Goal: Transaction & Acquisition: Book appointment/travel/reservation

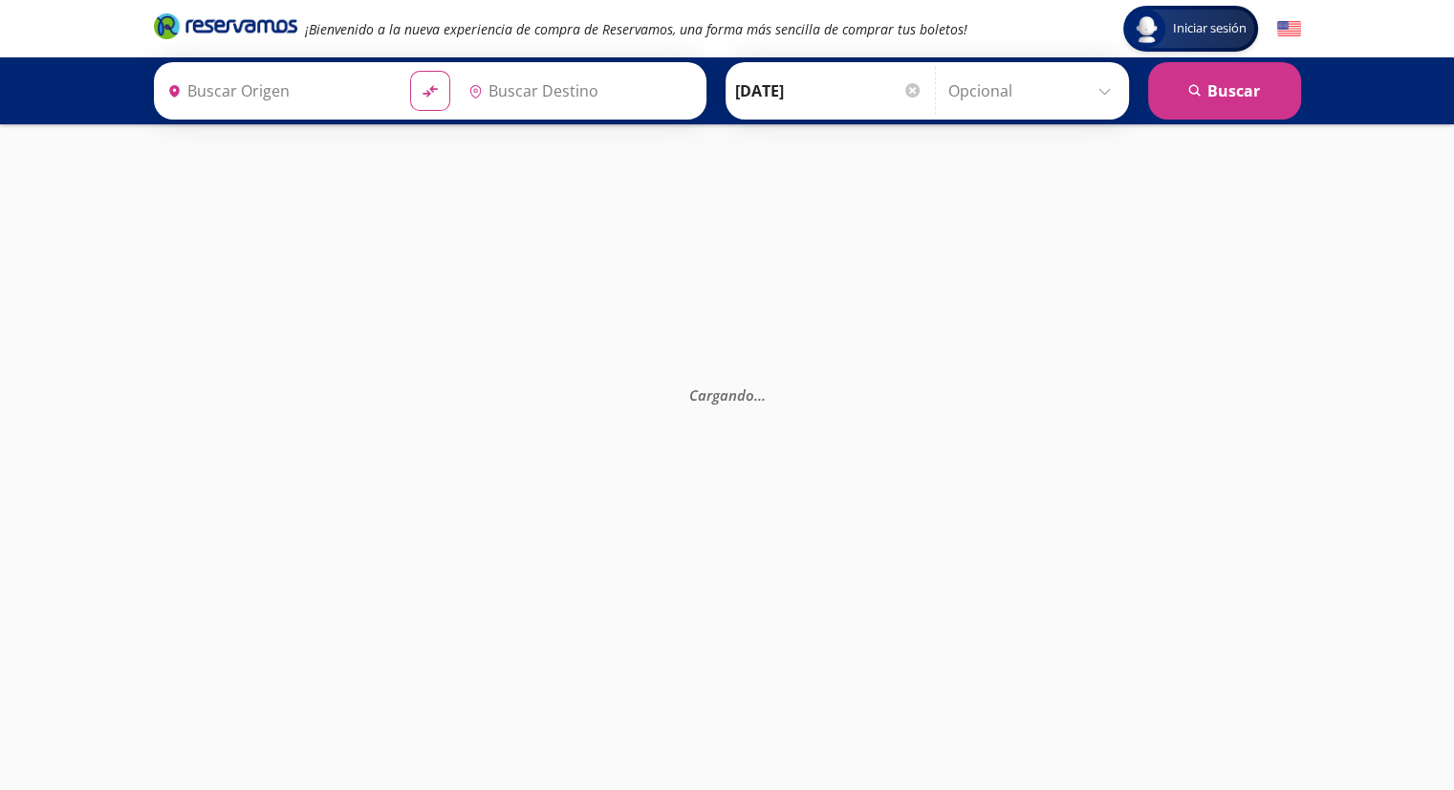
type input "[GEOGRAPHIC_DATA], [GEOGRAPHIC_DATA]"
type input "Santiago de Querétaro, [GEOGRAPHIC_DATA]"
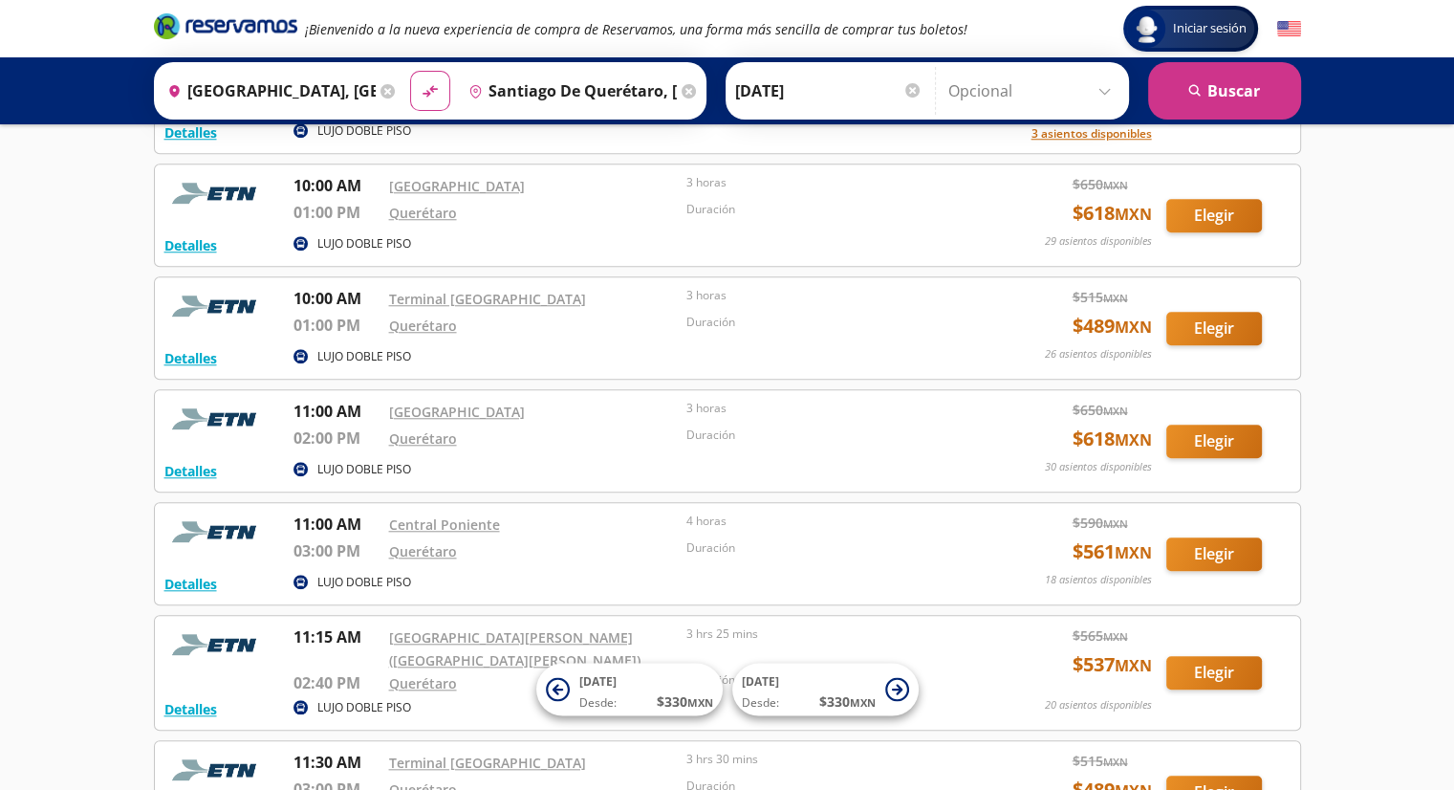
scroll to position [1683, 0]
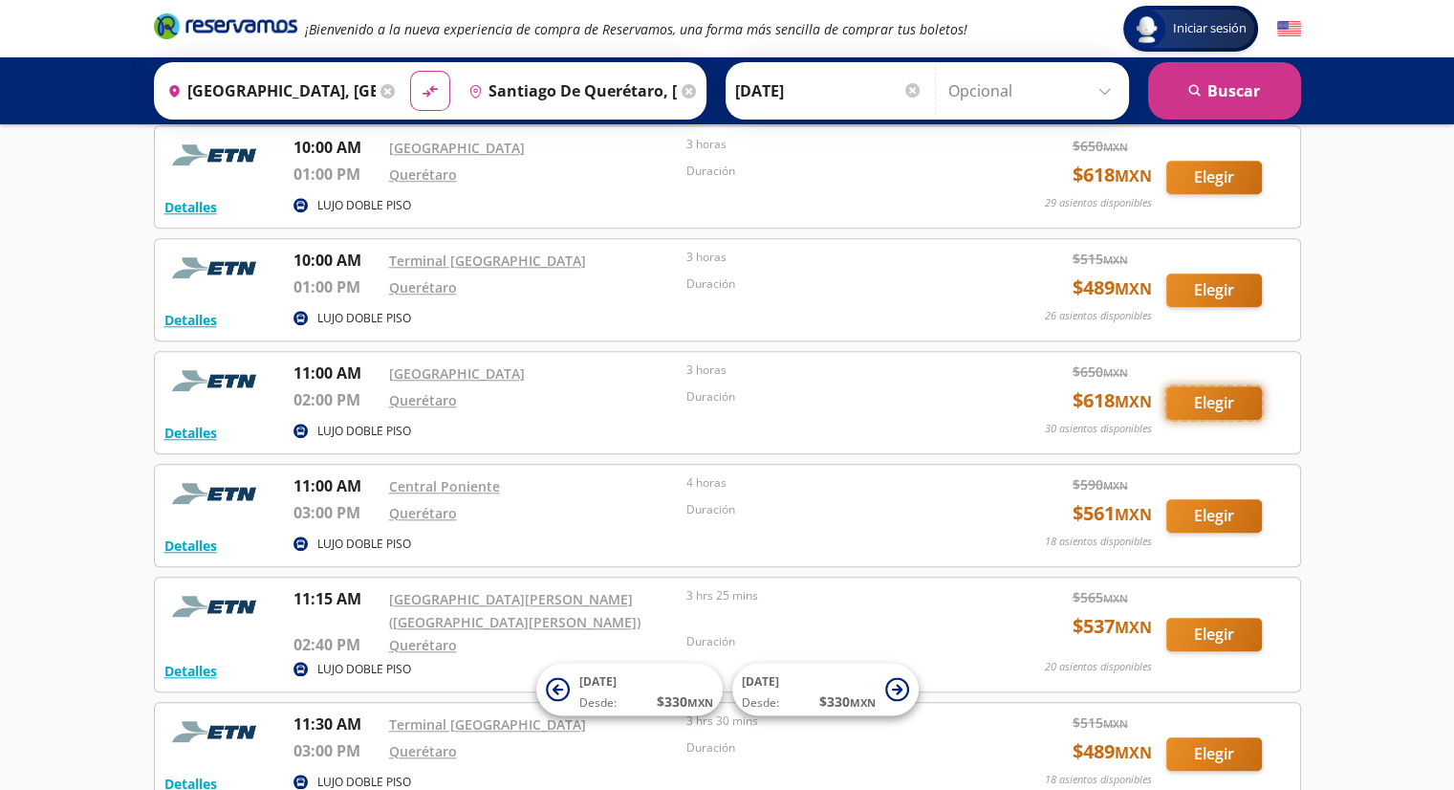
click at [1207, 402] on button "Elegir" at bounding box center [1214, 402] width 96 height 33
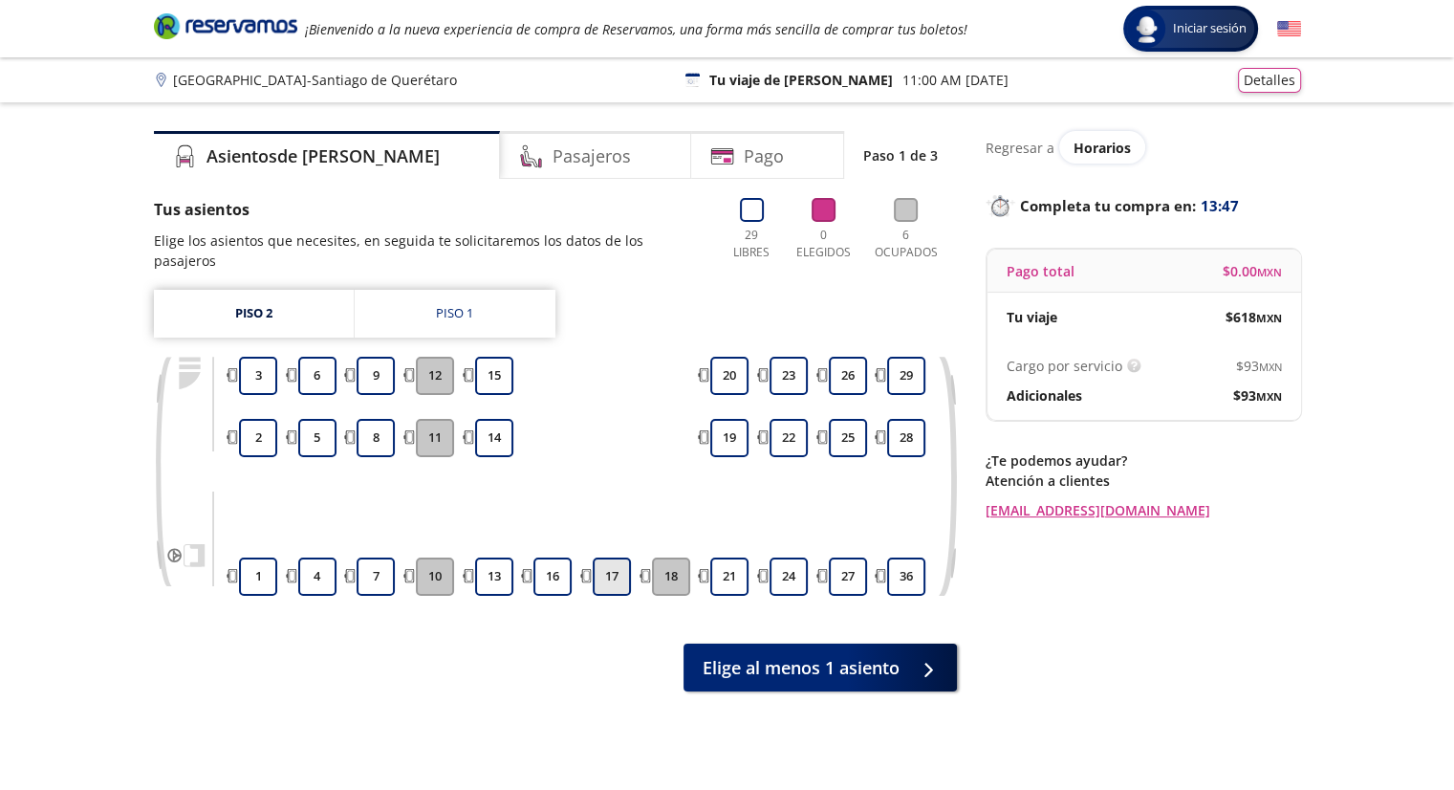
click at [607, 557] on button "17" at bounding box center [612, 576] width 38 height 38
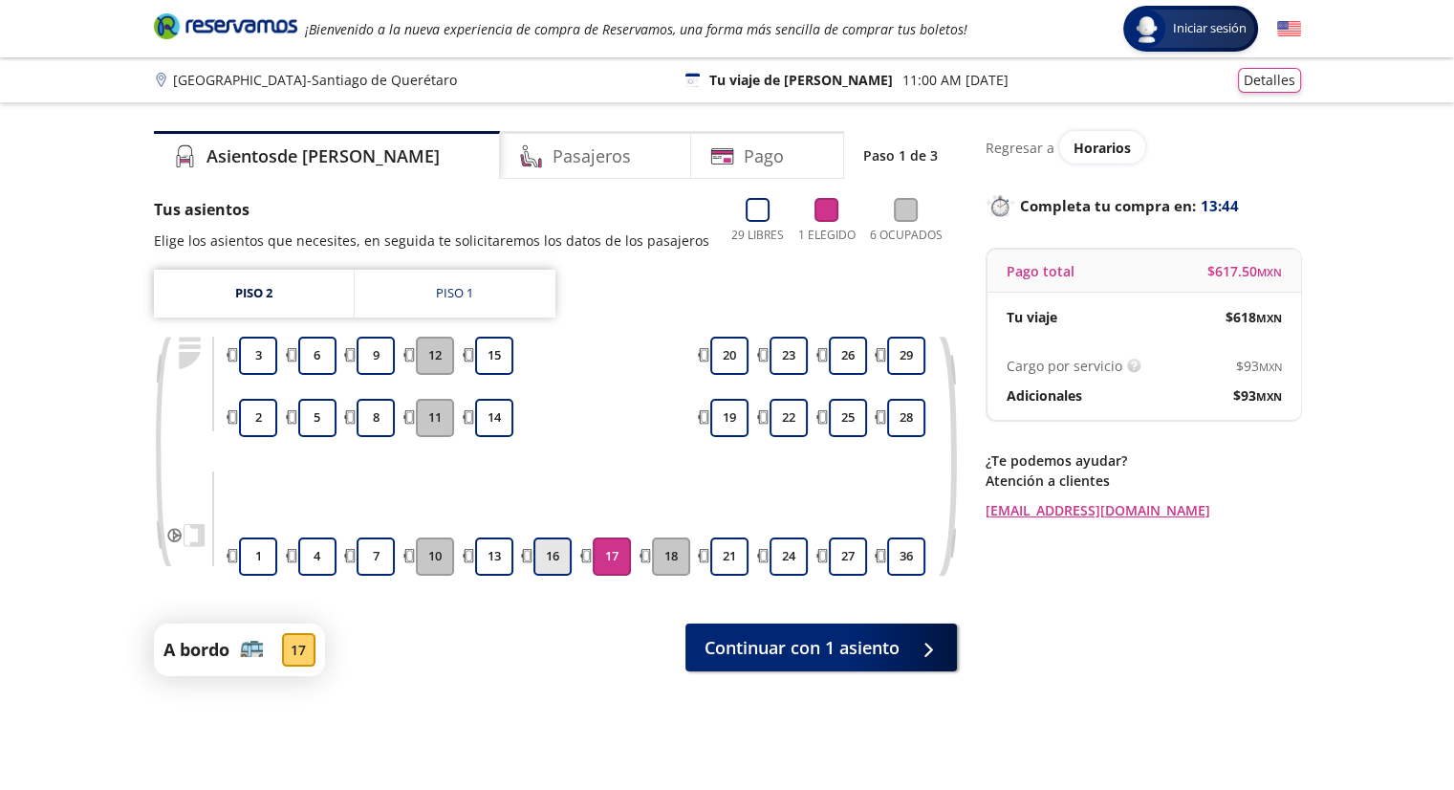
click at [550, 558] on button "16" at bounding box center [553, 556] width 38 height 38
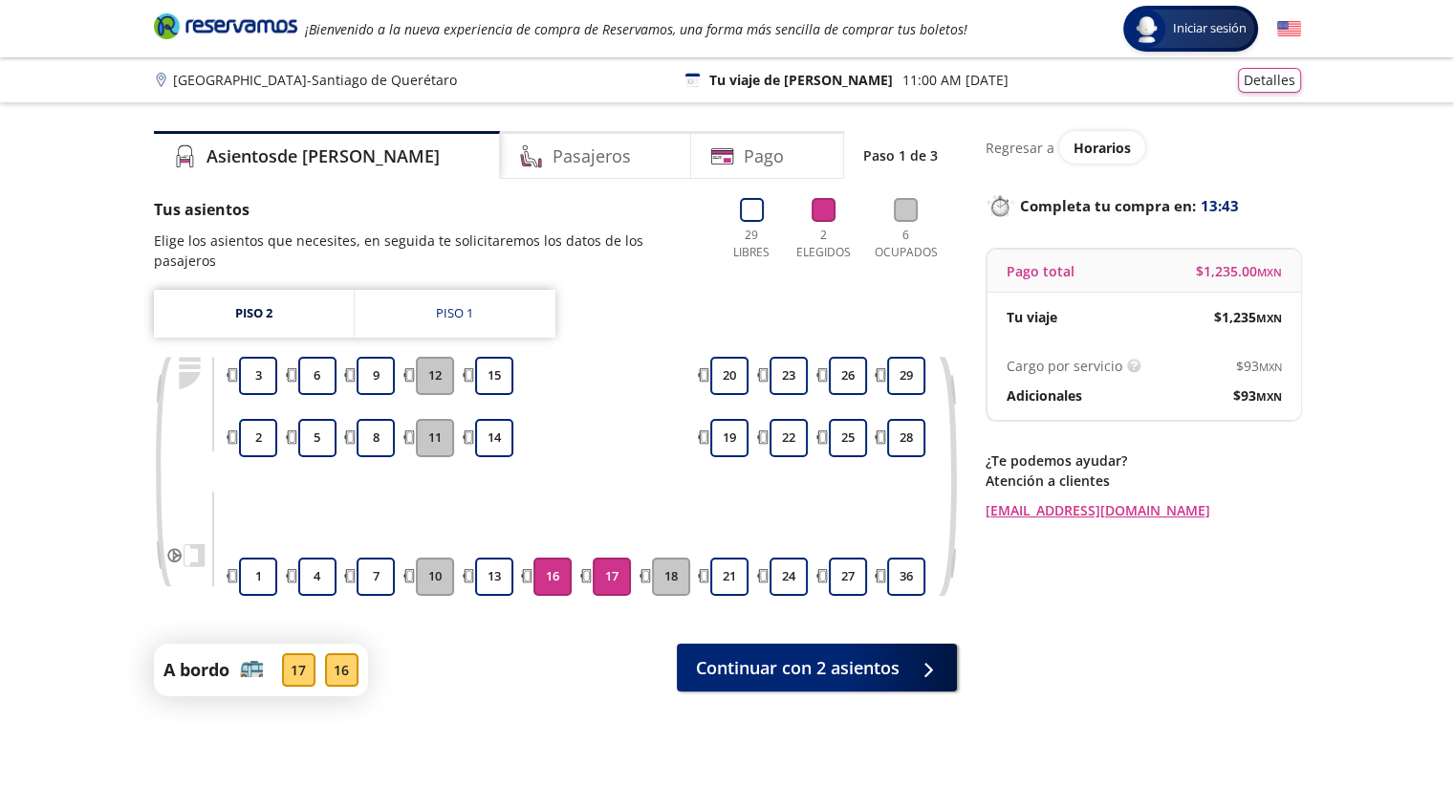
click at [550, 558] on button "16" at bounding box center [553, 576] width 38 height 38
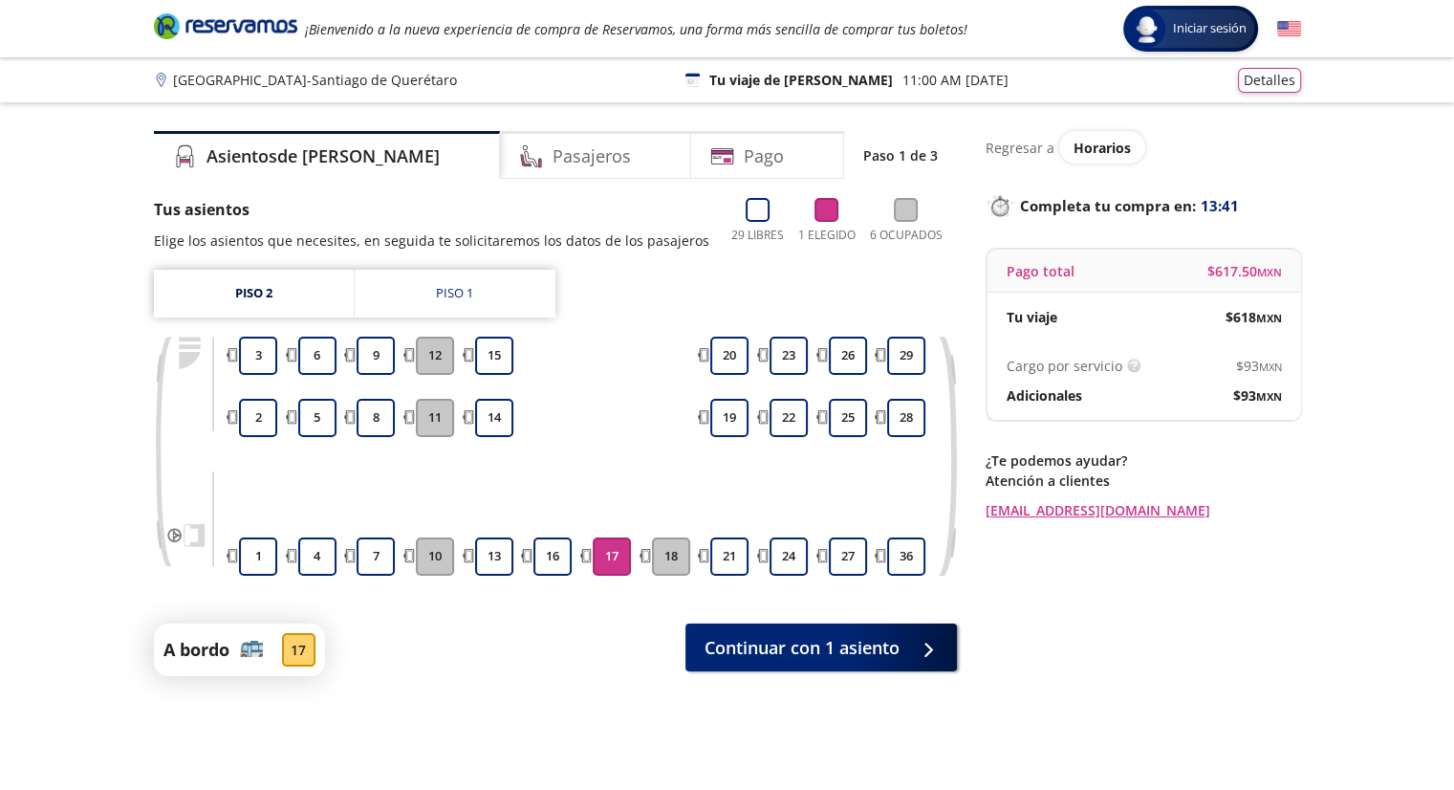
click at [605, 558] on button "17" at bounding box center [612, 556] width 38 height 38
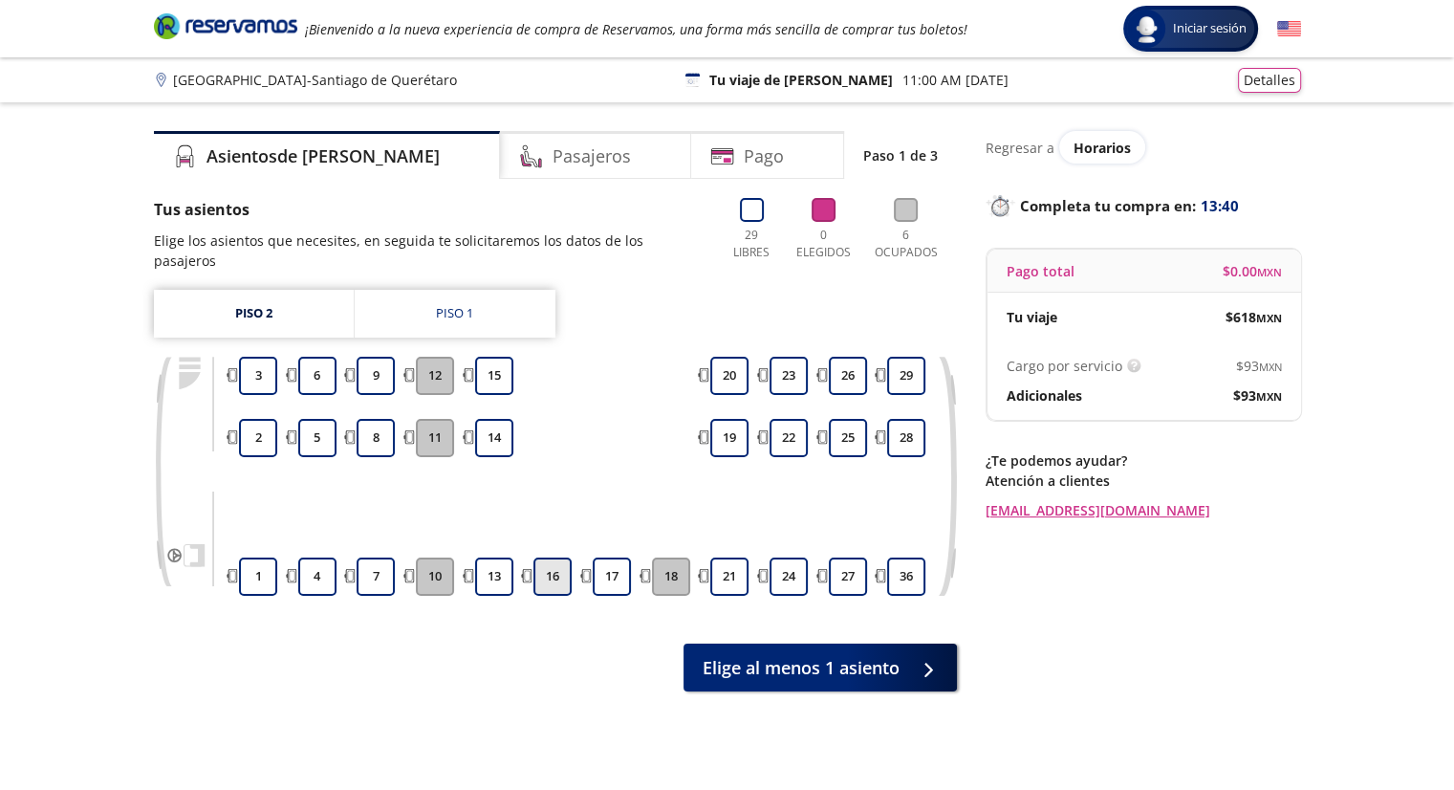
click at [546, 557] on button "16" at bounding box center [553, 576] width 38 height 38
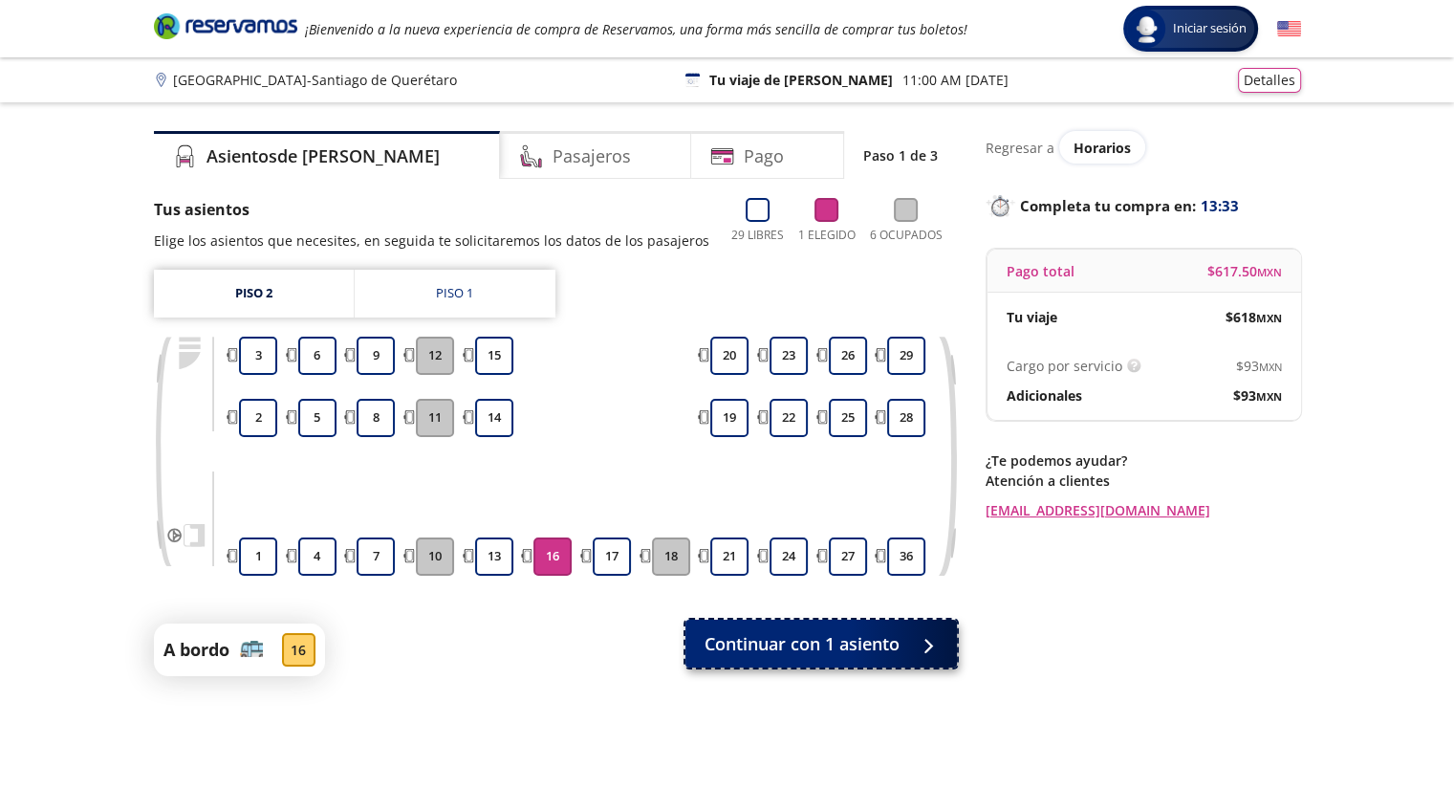
click at [883, 651] on span "Continuar con 1 asiento" at bounding box center [802, 644] width 195 height 26
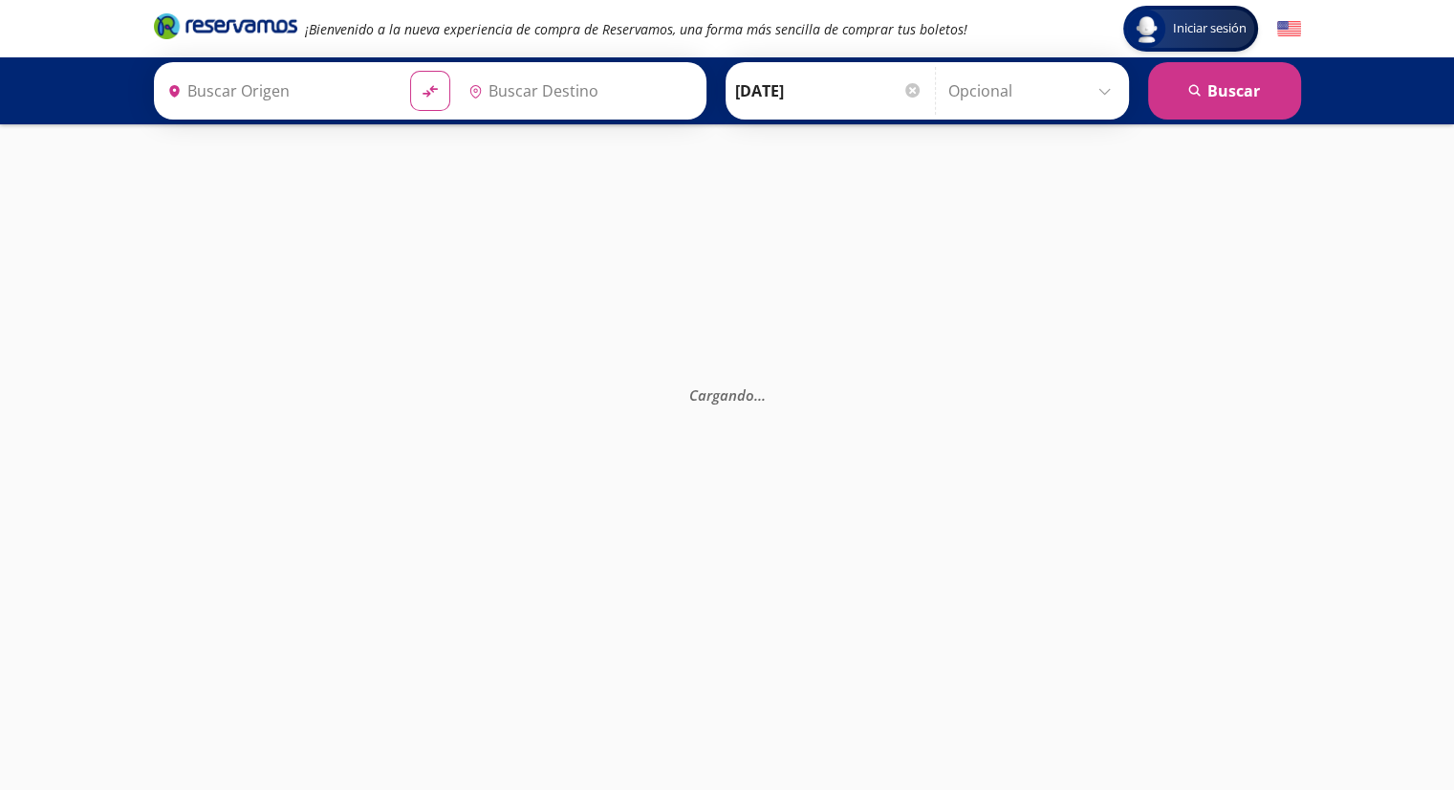
type input "[GEOGRAPHIC_DATA], [GEOGRAPHIC_DATA]"
type input "Santiago de Querétaro, [GEOGRAPHIC_DATA]"
type input "[GEOGRAPHIC_DATA], [GEOGRAPHIC_DATA]"
type input "[PERSON_NAME] de Querétaro, [GEOGRAPHIC_DATA]"
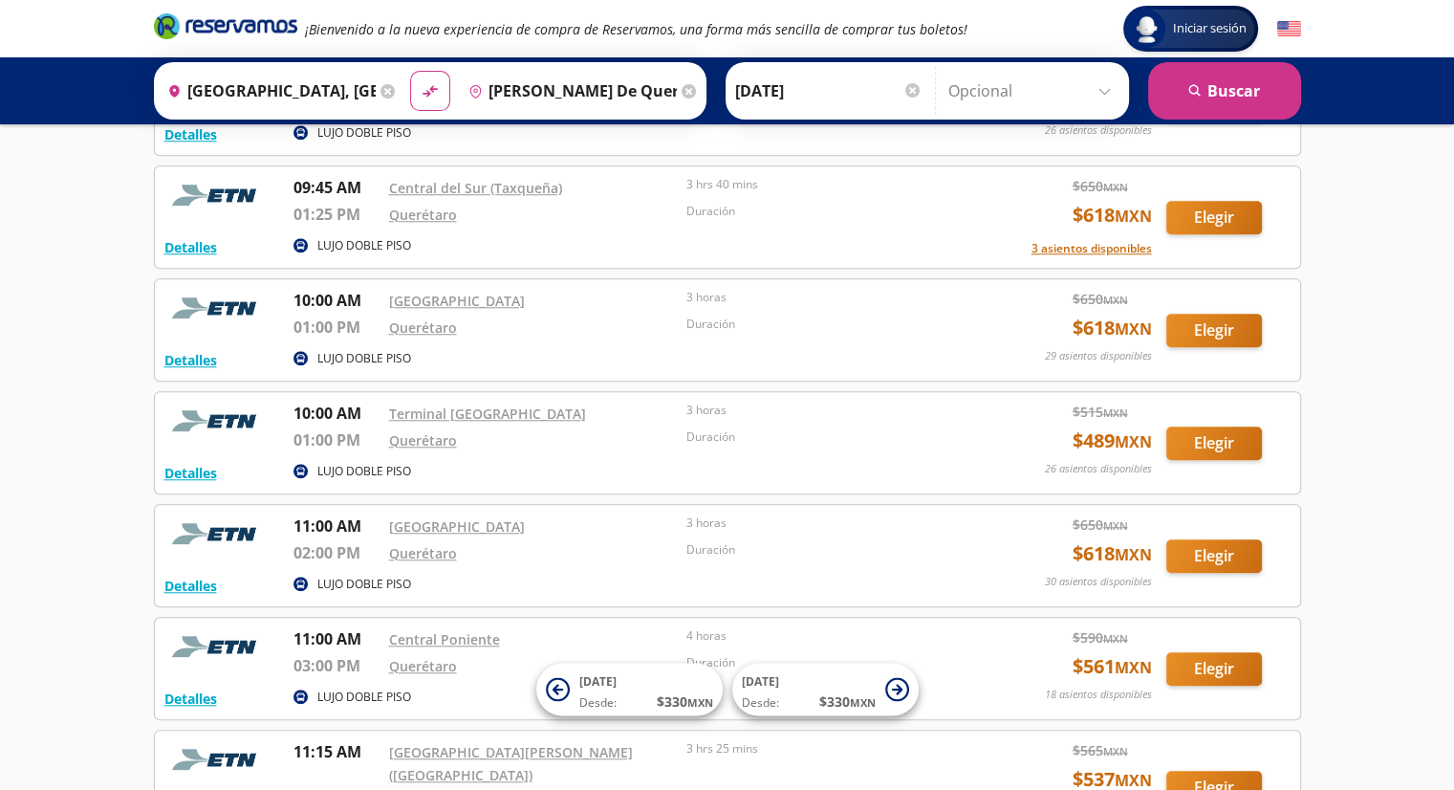
scroll to position [1568, 0]
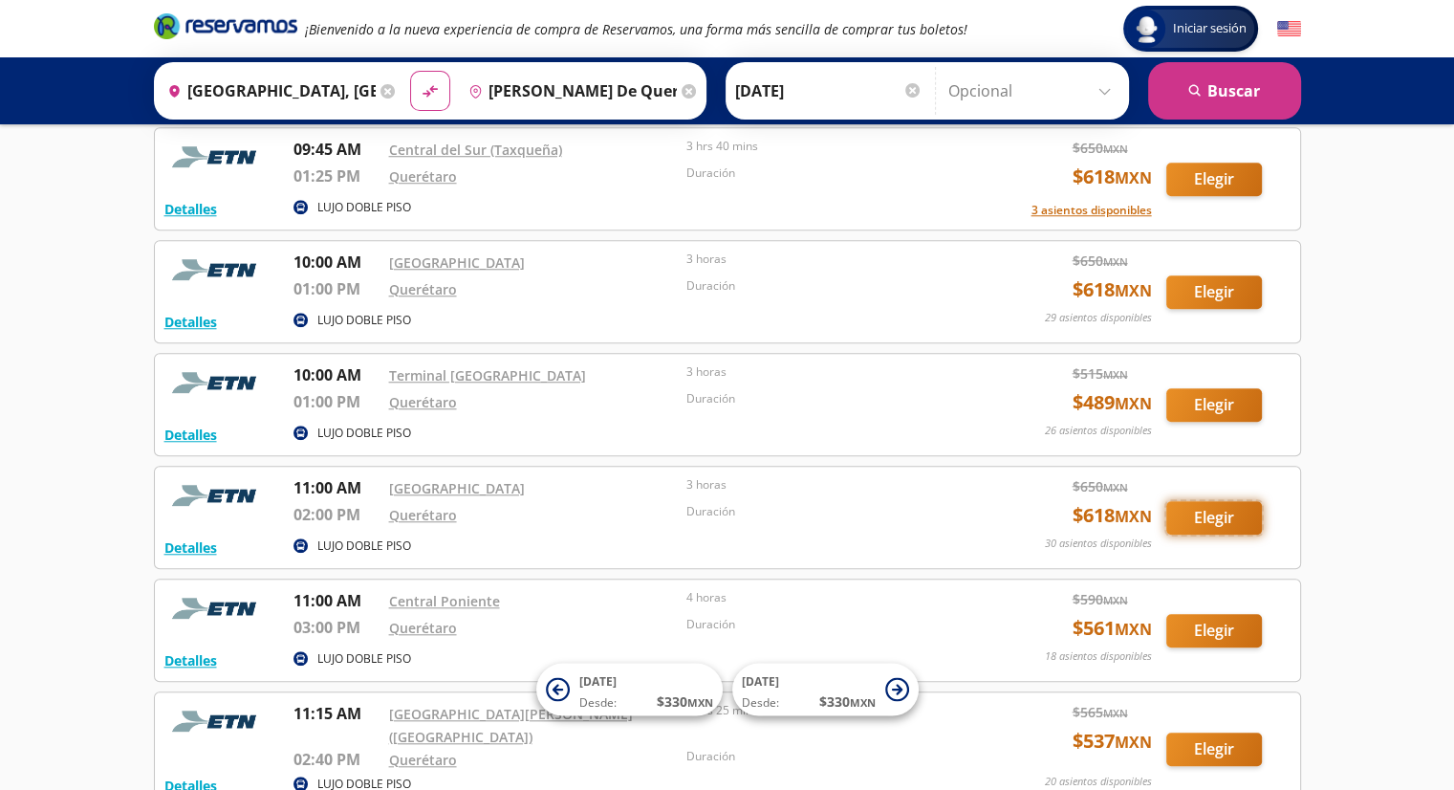
click at [1235, 515] on button "Elegir" at bounding box center [1214, 517] width 96 height 33
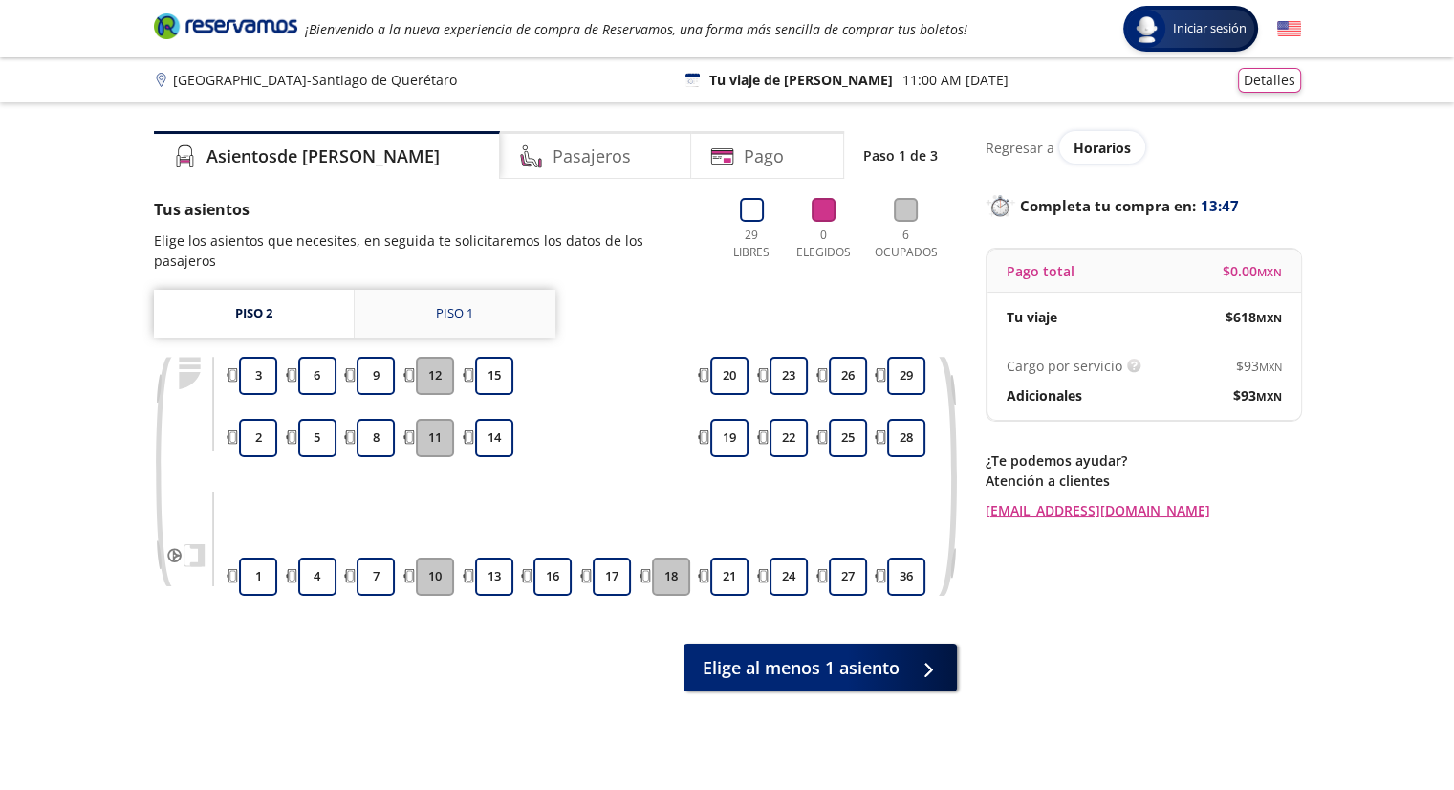
click at [474, 295] on link "Piso 1" at bounding box center [455, 314] width 201 height 48
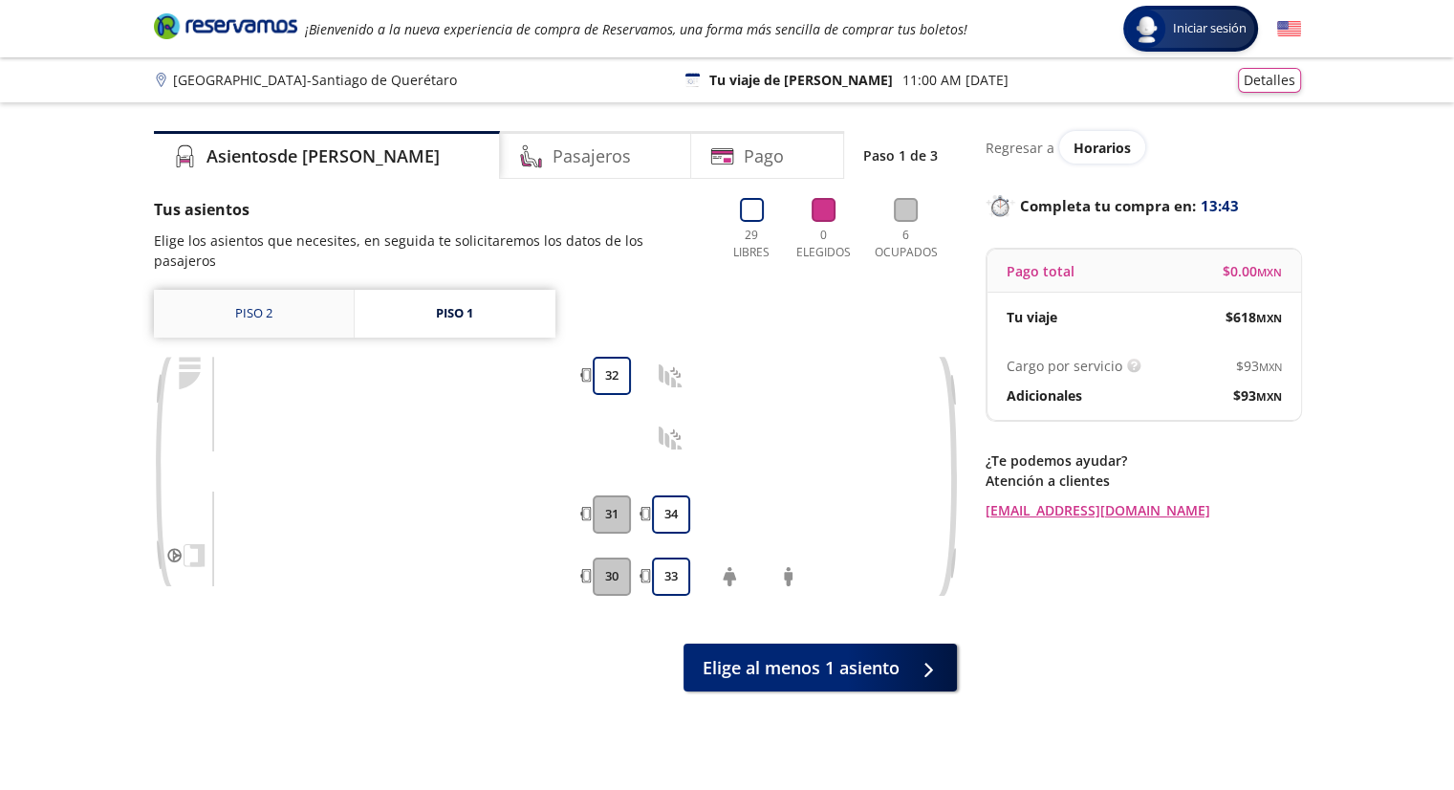
click at [297, 297] on link "Piso 2" at bounding box center [254, 314] width 200 height 48
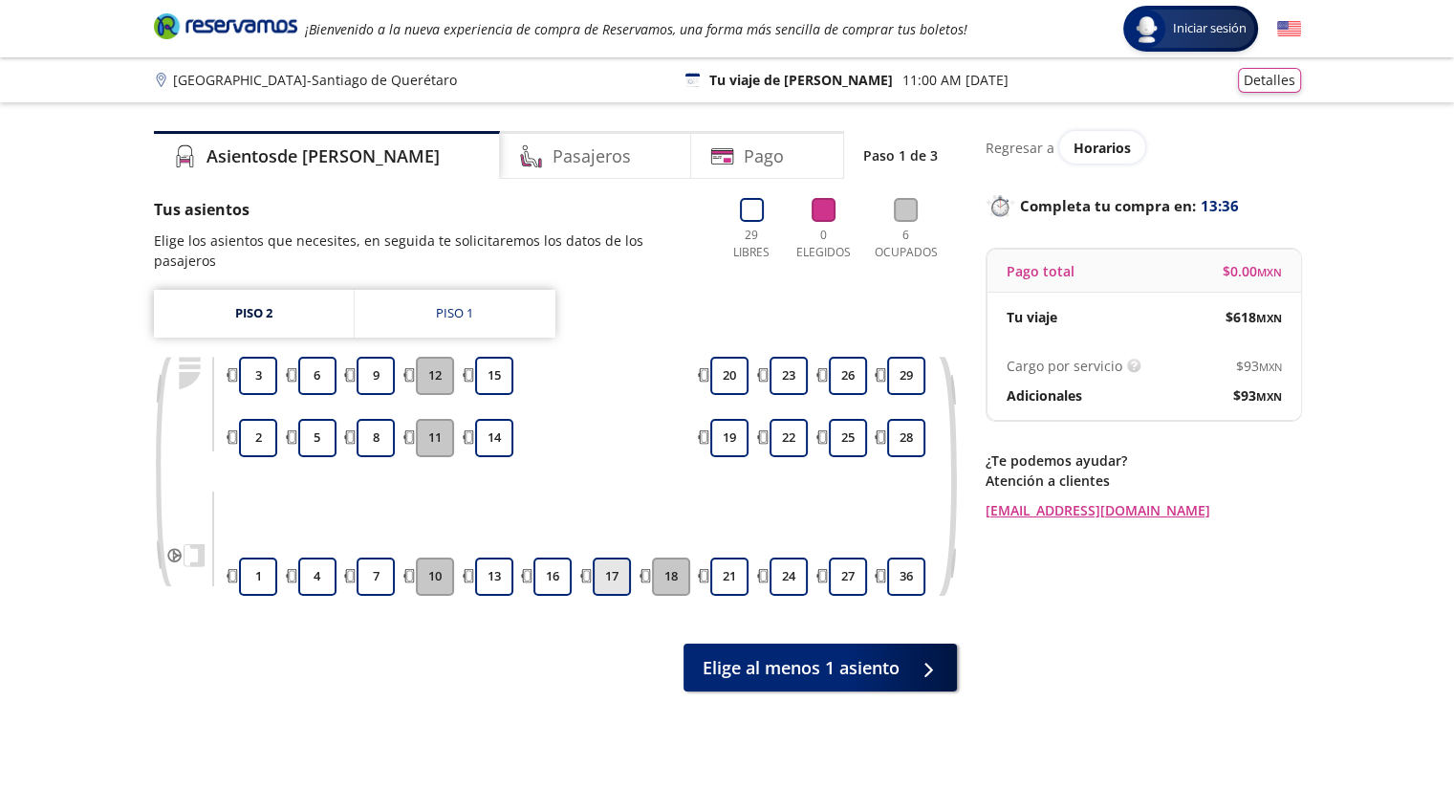
click at [619, 557] on button "17" at bounding box center [612, 576] width 38 height 38
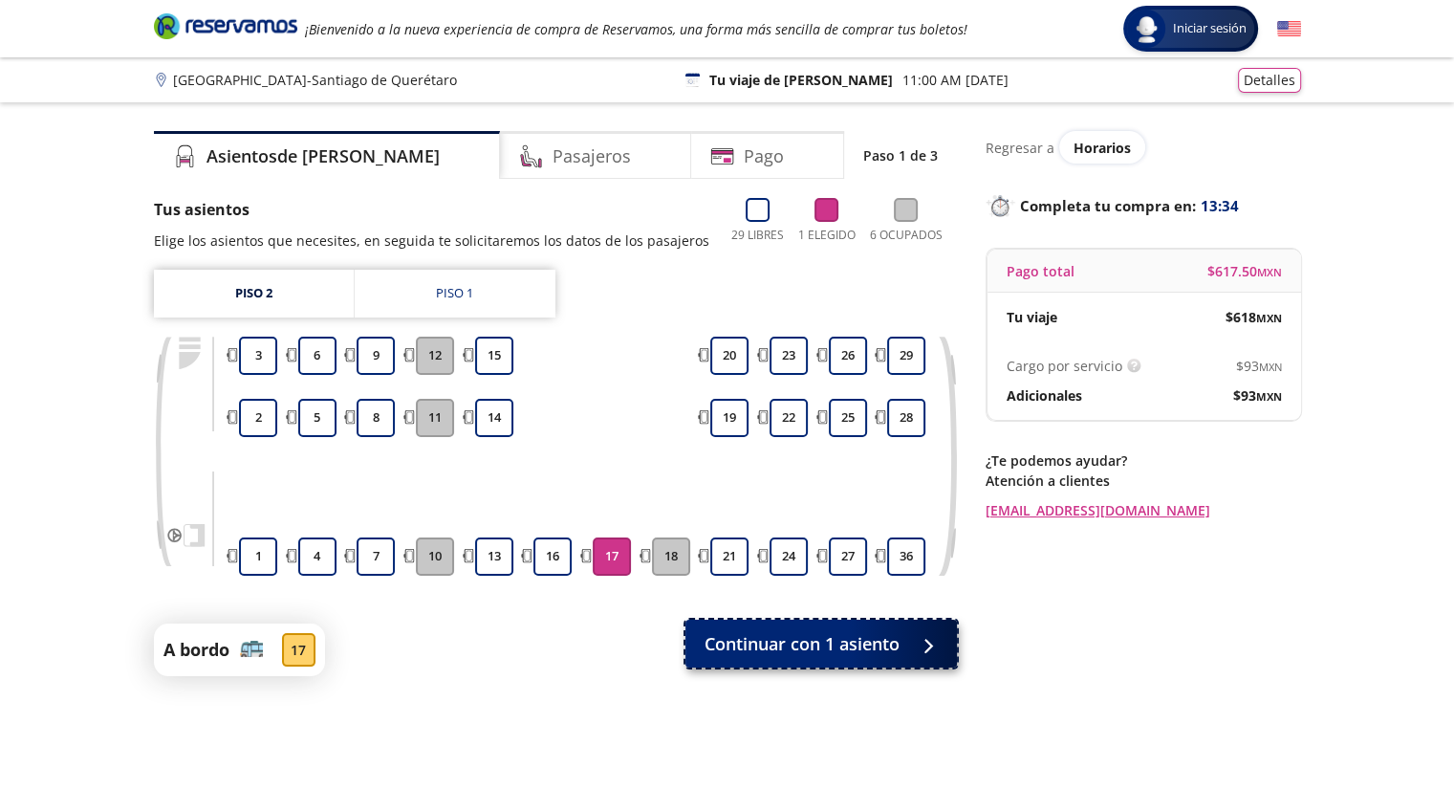
click at [793, 651] on span "Continuar con 1 asiento" at bounding box center [802, 644] width 195 height 26
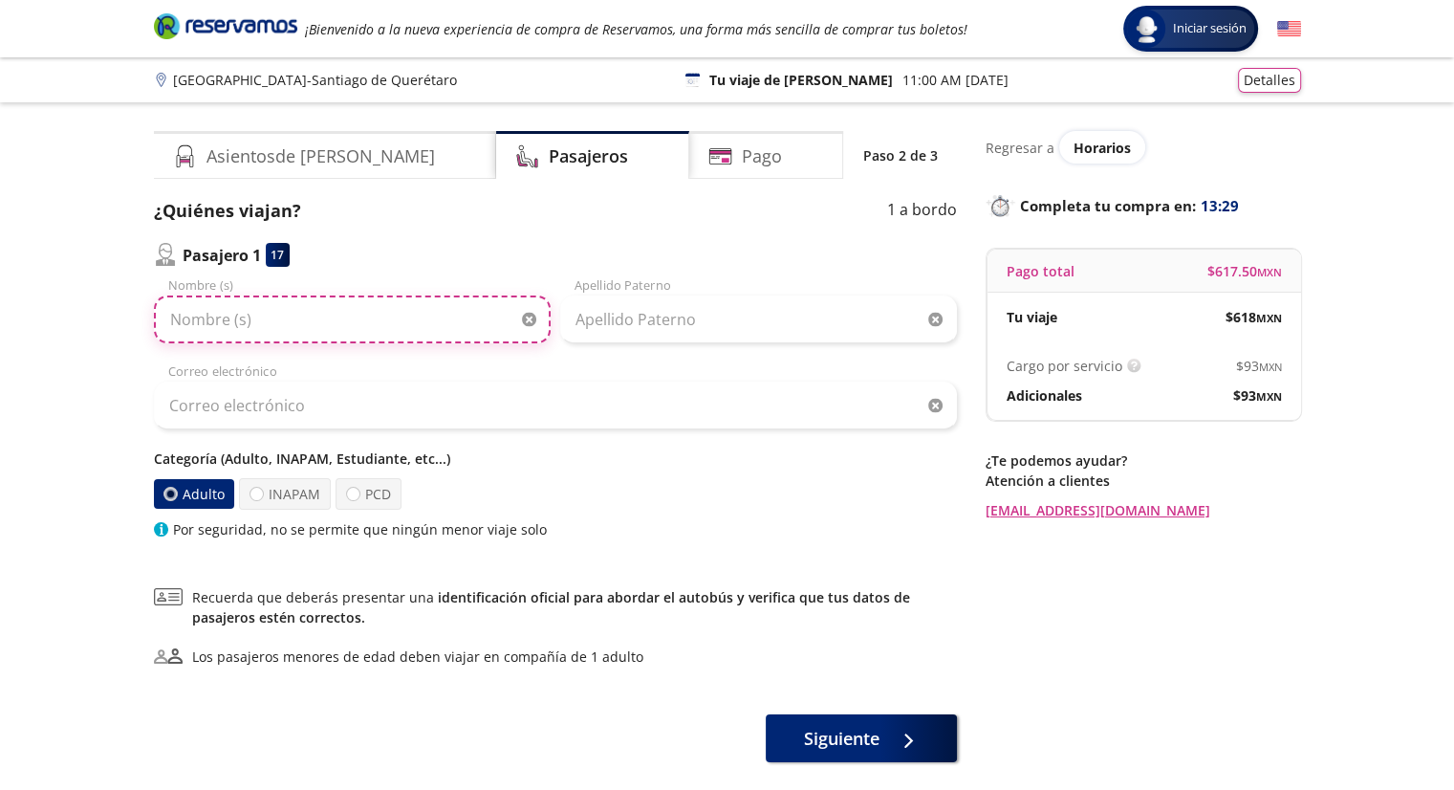
click at [390, 309] on input "Nombre (s)" at bounding box center [352, 319] width 397 height 48
type input "Angie Astrid"
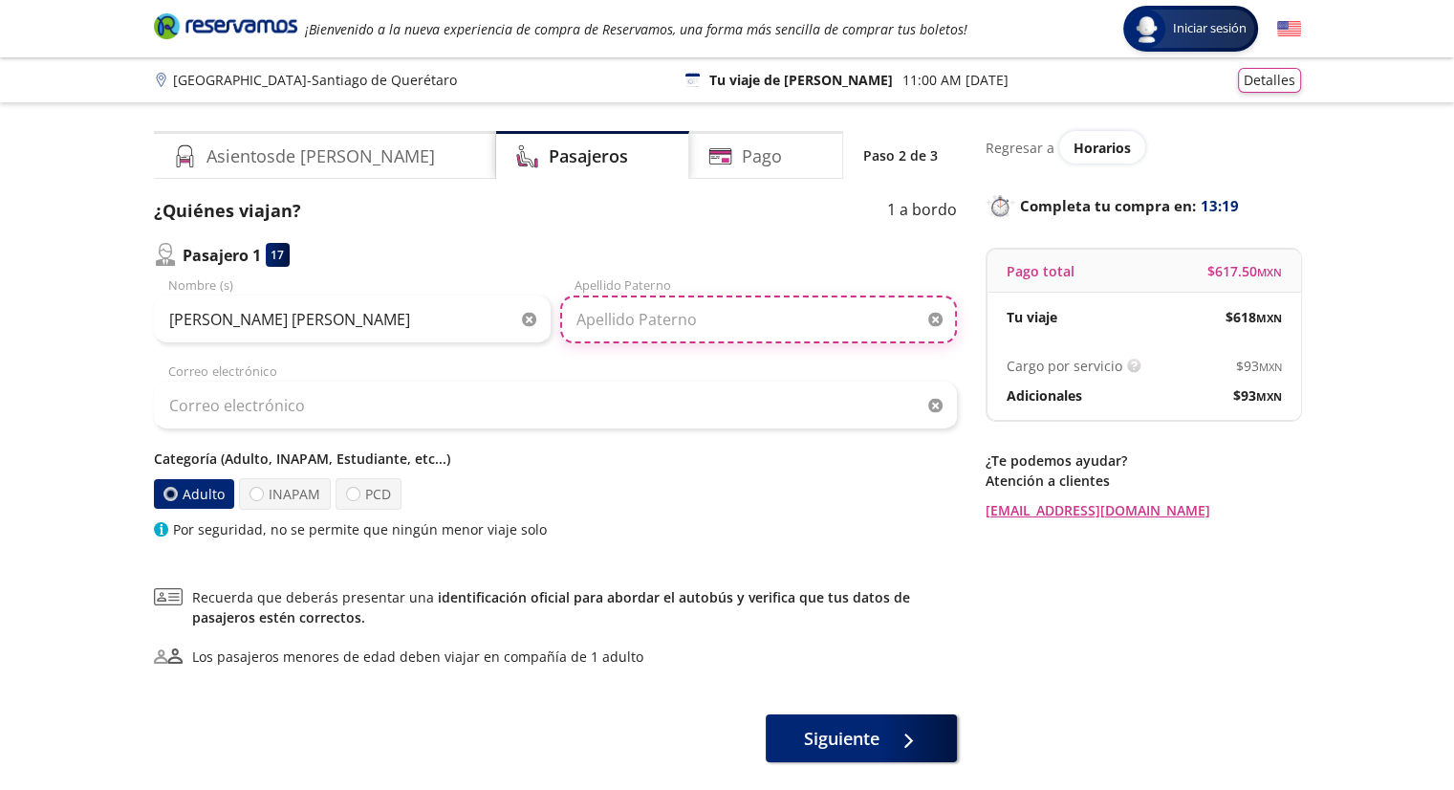
click at [690, 329] on input "Apellido Paterno" at bounding box center [758, 319] width 397 height 48
type input "E"
type input "Rangel"
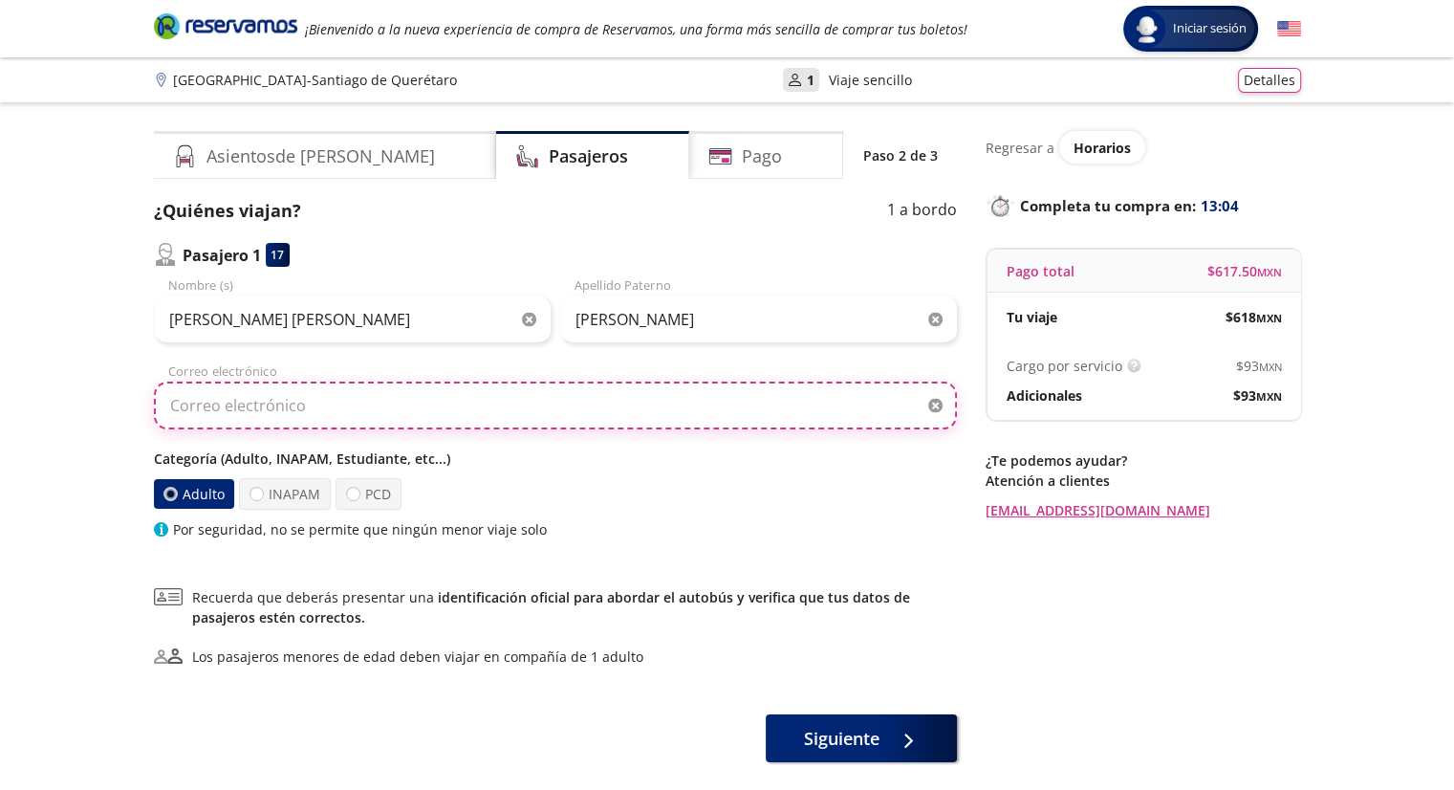
click at [579, 399] on input "Correo electrónico" at bounding box center [555, 405] width 803 height 48
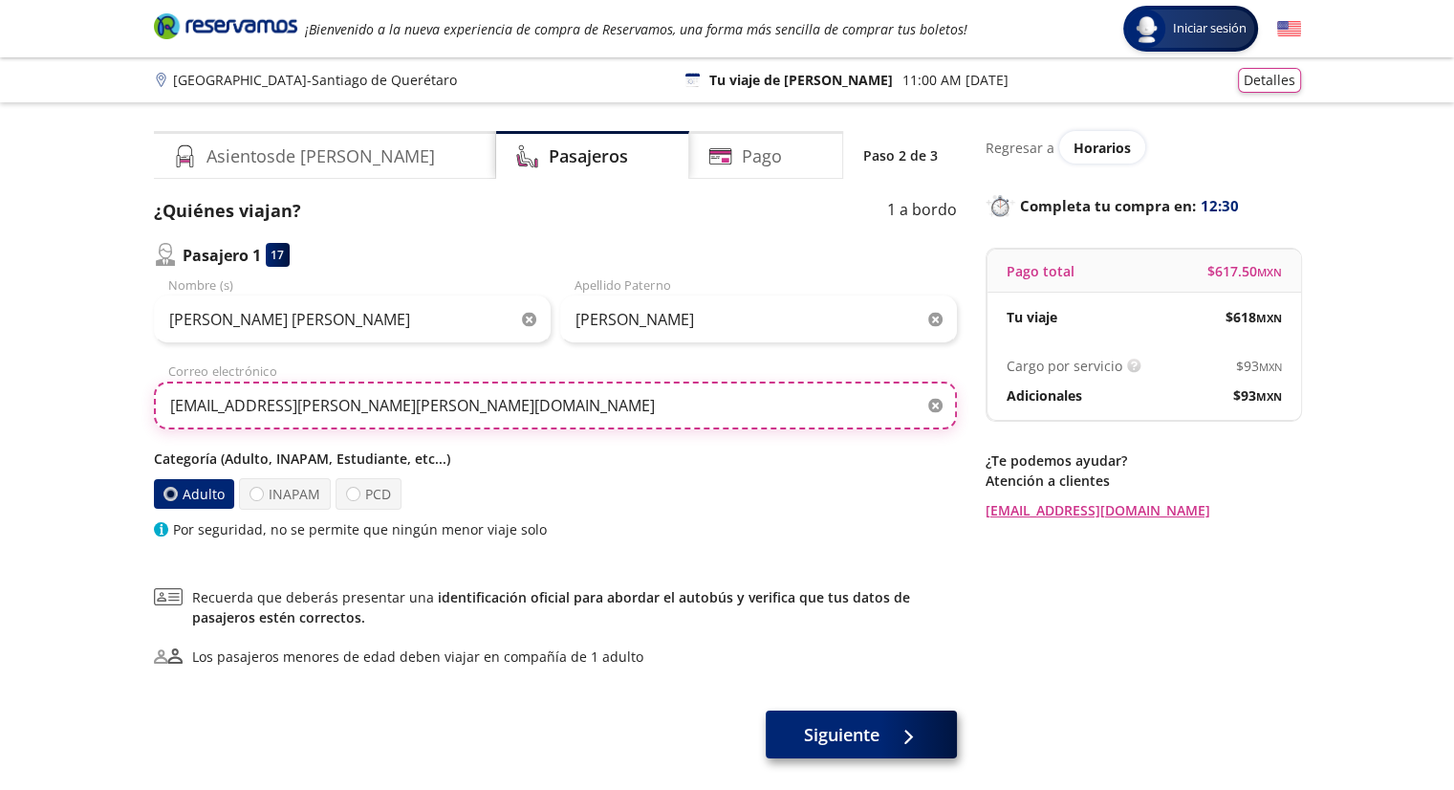
type input "astrid.rangel.ayala@gmail.com"
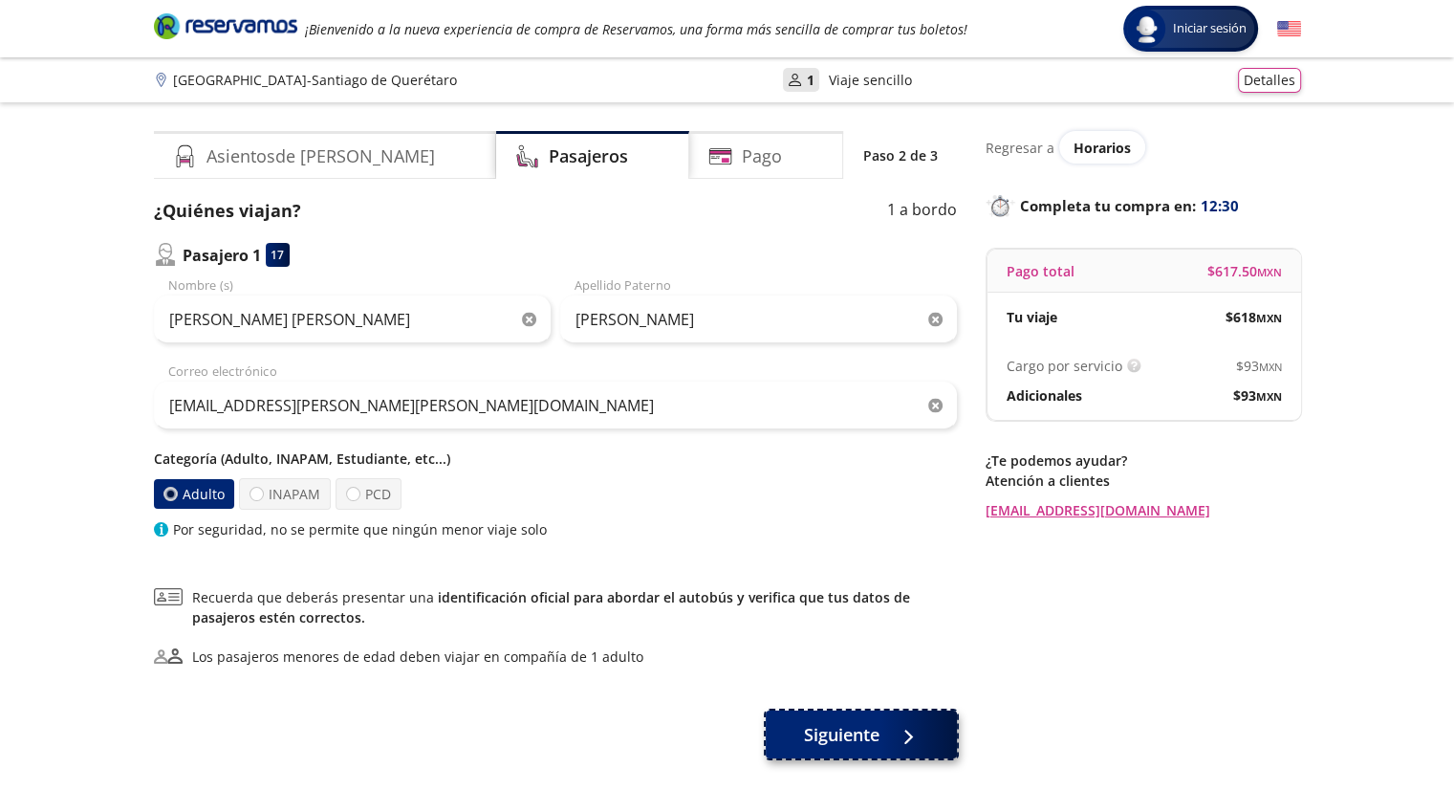
click at [902, 744] on div at bounding box center [903, 735] width 29 height 24
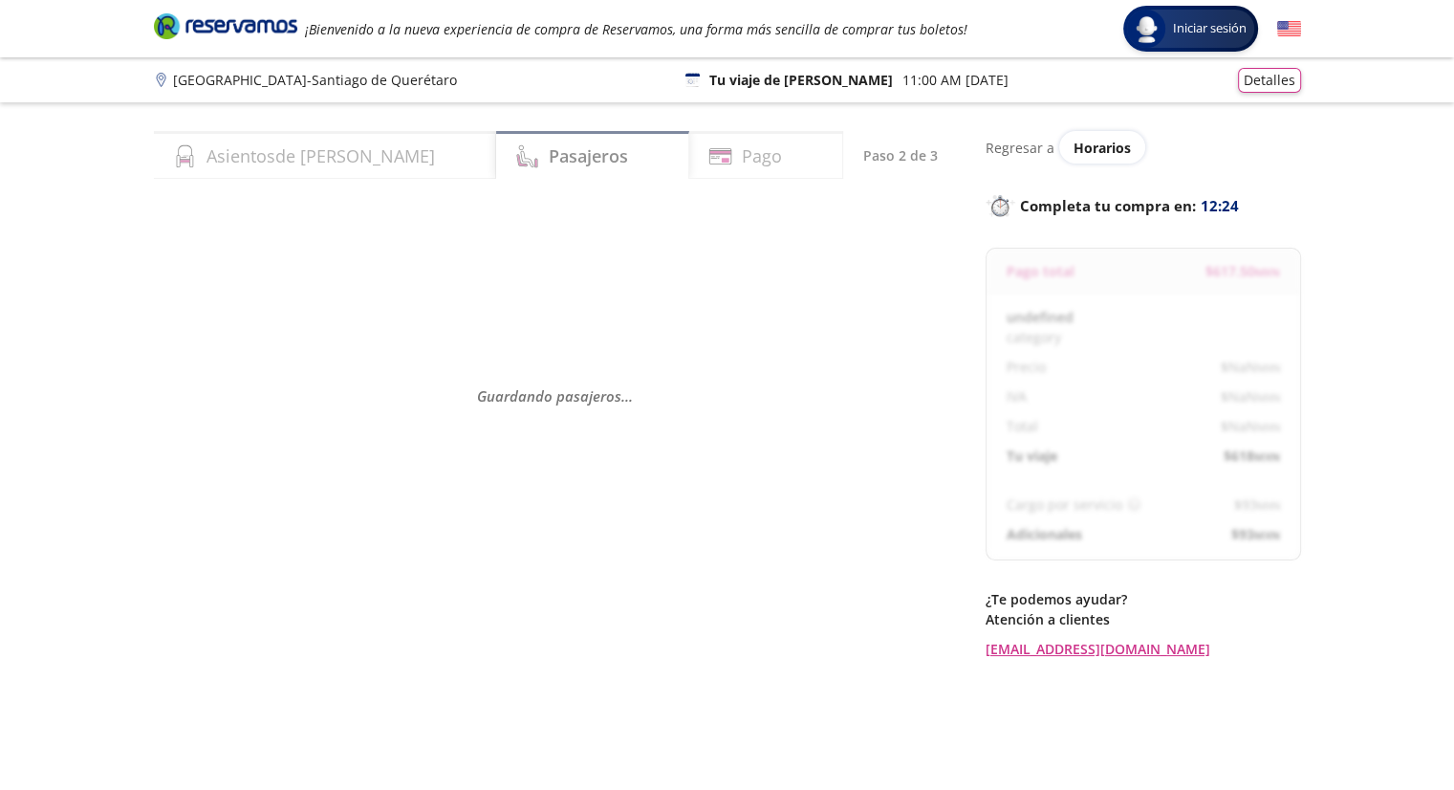
select select "MX"
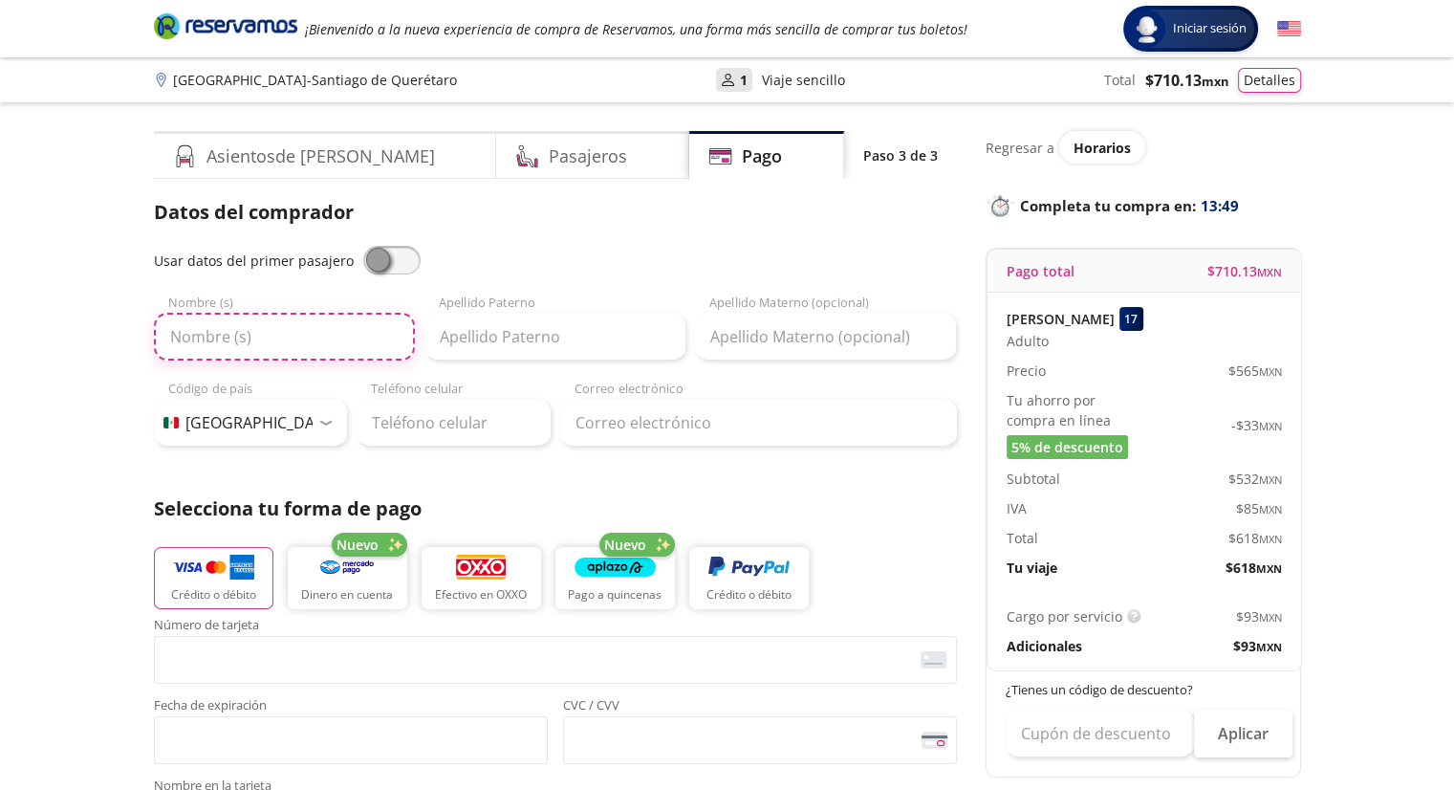
click at [310, 334] on input "Nombre (s)" at bounding box center [284, 337] width 261 height 48
type input "a"
type input "Angie Astrid"
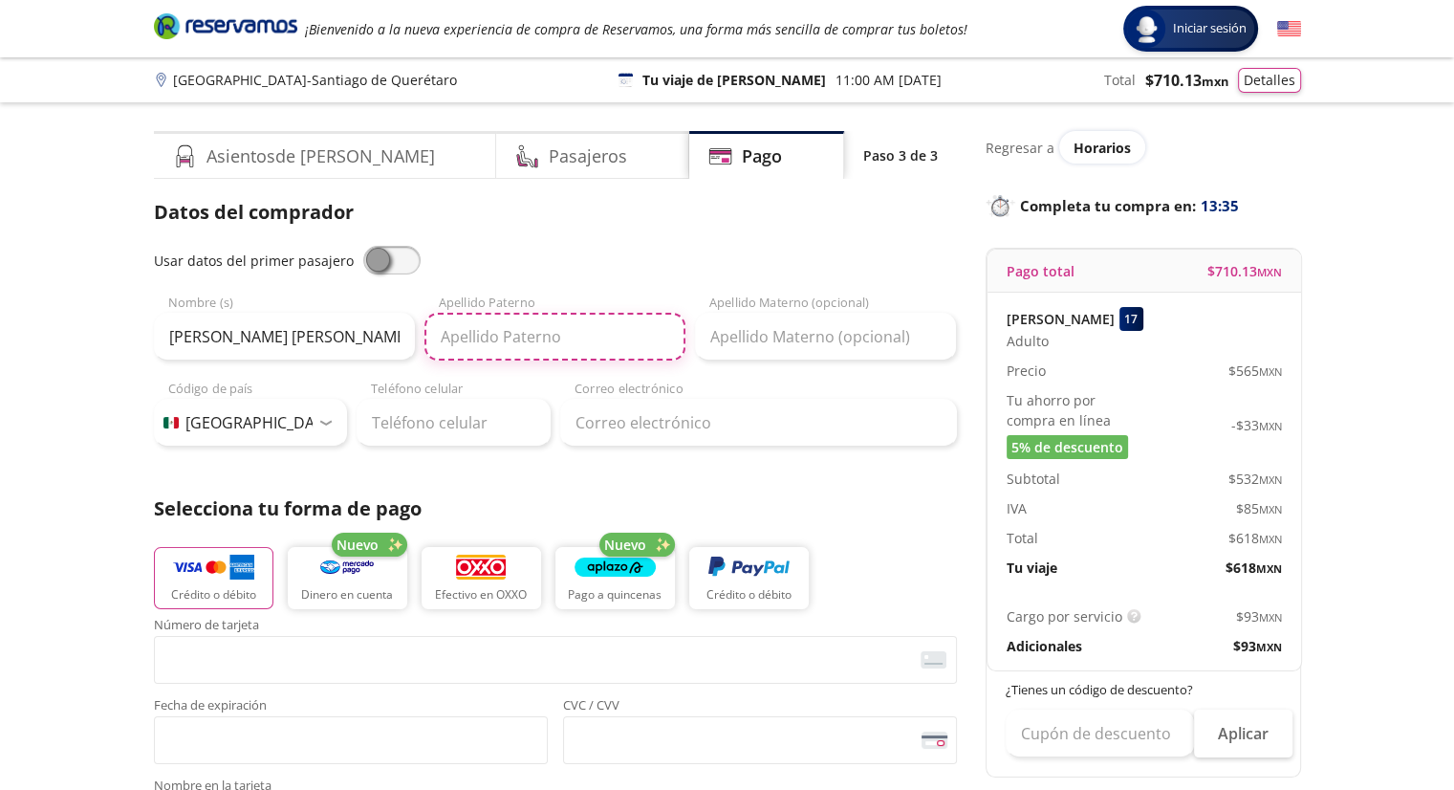
click at [505, 338] on input "Apellido Paterno" at bounding box center [555, 337] width 261 height 48
type input "Rangel"
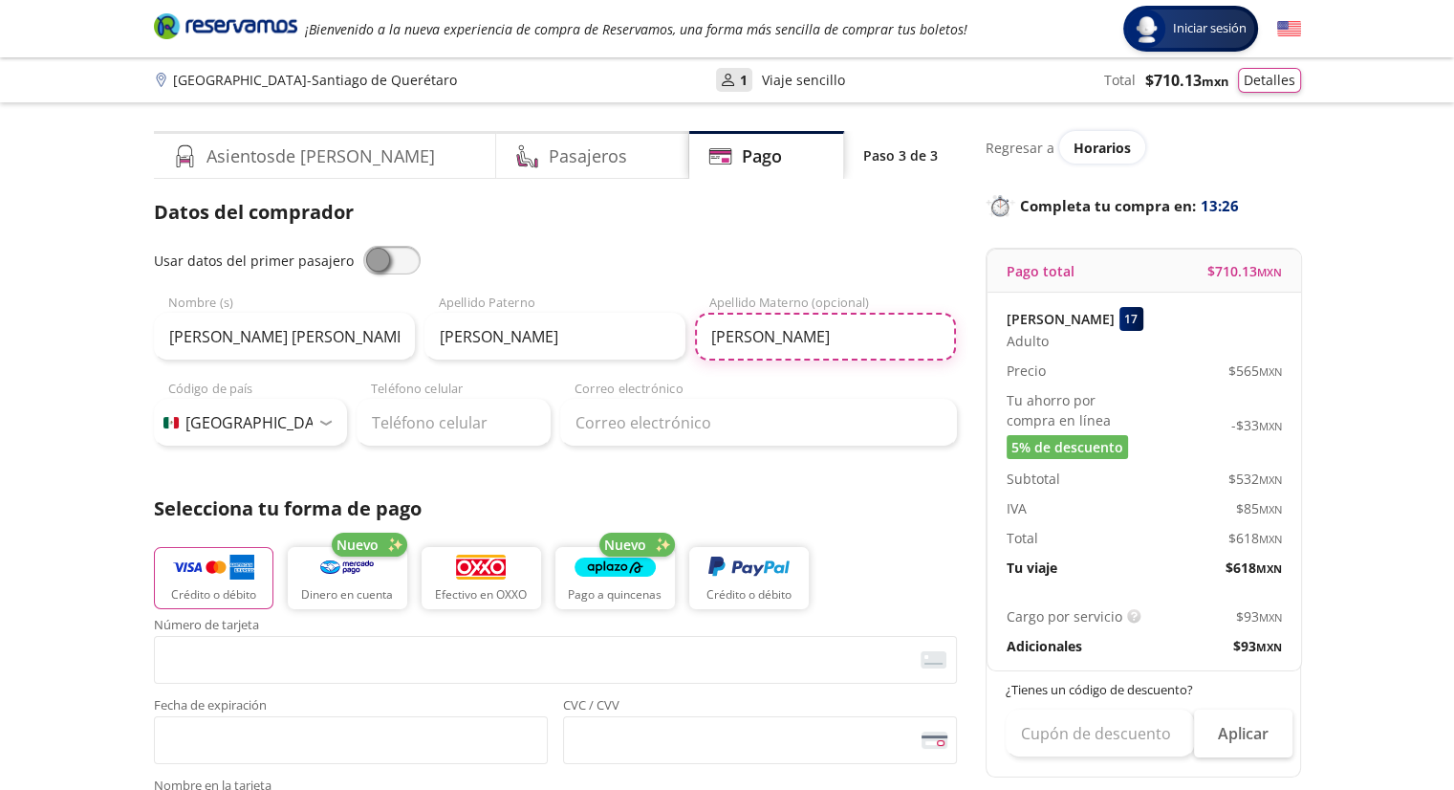
type input "Ayala"
click at [455, 437] on input "Teléfono celular" at bounding box center [454, 423] width 194 height 48
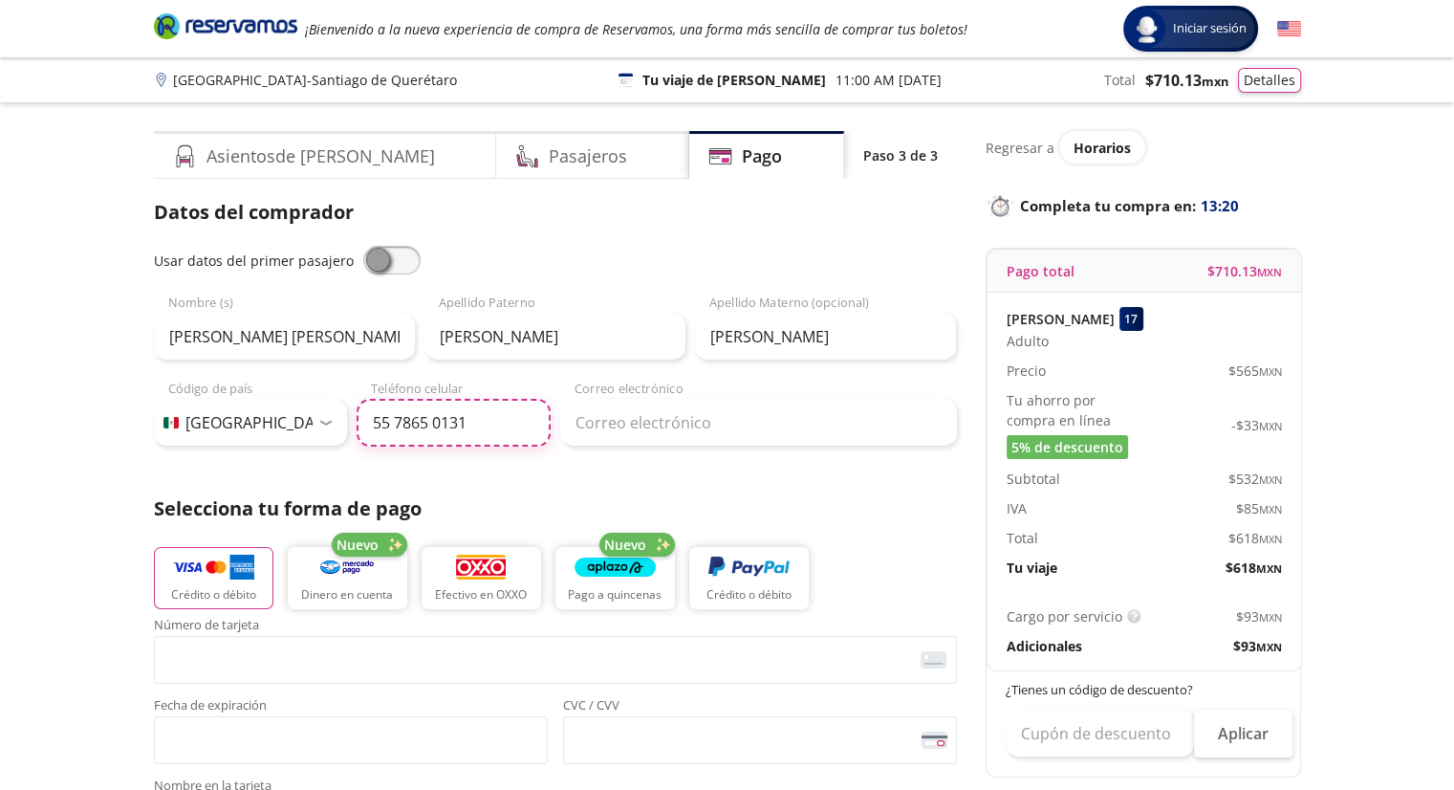
type input "55 7865 0131"
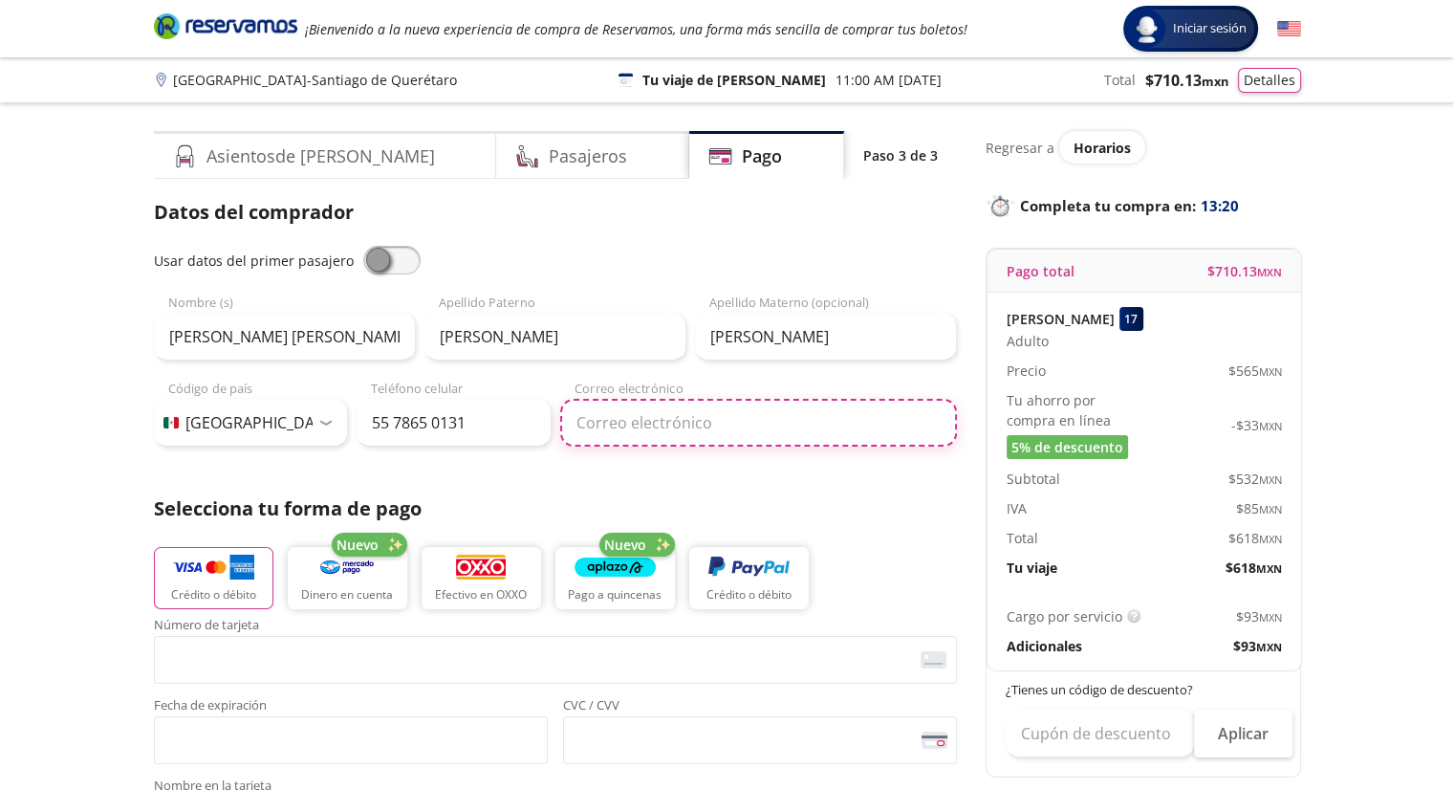
click at [686, 423] on input "Correo electrónico" at bounding box center [758, 423] width 397 height 48
type input "astrid.rangel.ayala@gmail.com"
